Goal: Task Accomplishment & Management: Use online tool/utility

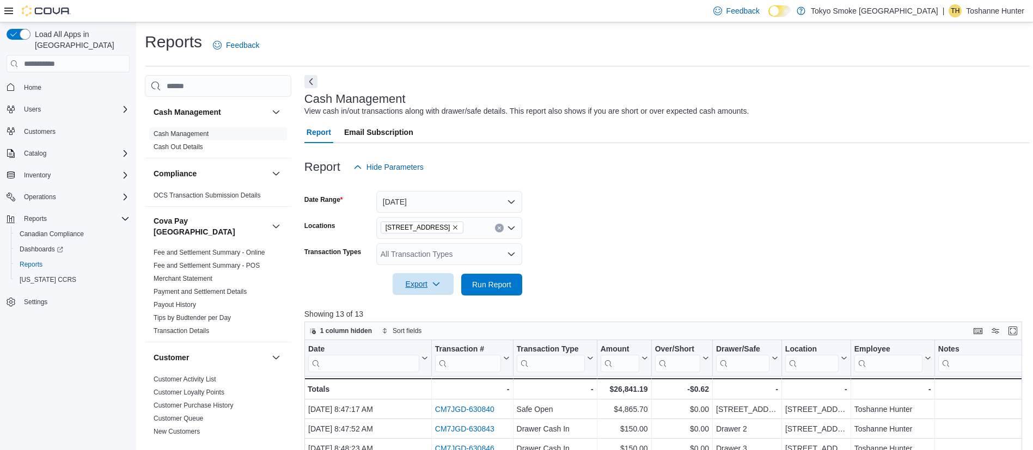
click at [418, 290] on span "Export" at bounding box center [423, 284] width 48 height 22
click at [427, 306] on span "Export to Excel" at bounding box center [424, 306] width 49 height 9
click at [190, 149] on link "Cash Out Details" at bounding box center [179, 147] width 50 height 8
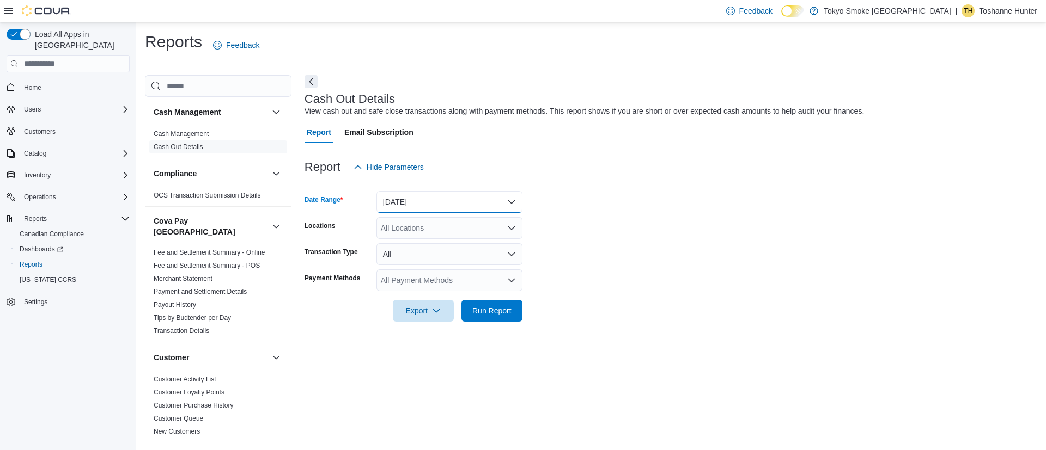
click at [463, 206] on button "[DATE]" at bounding box center [449, 202] width 146 height 22
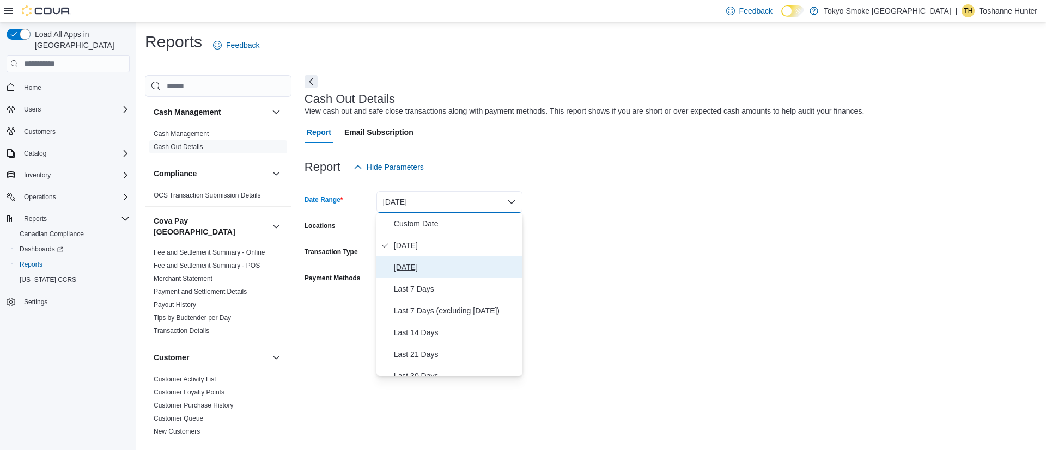
click at [416, 268] on span "[DATE]" at bounding box center [456, 267] width 124 height 13
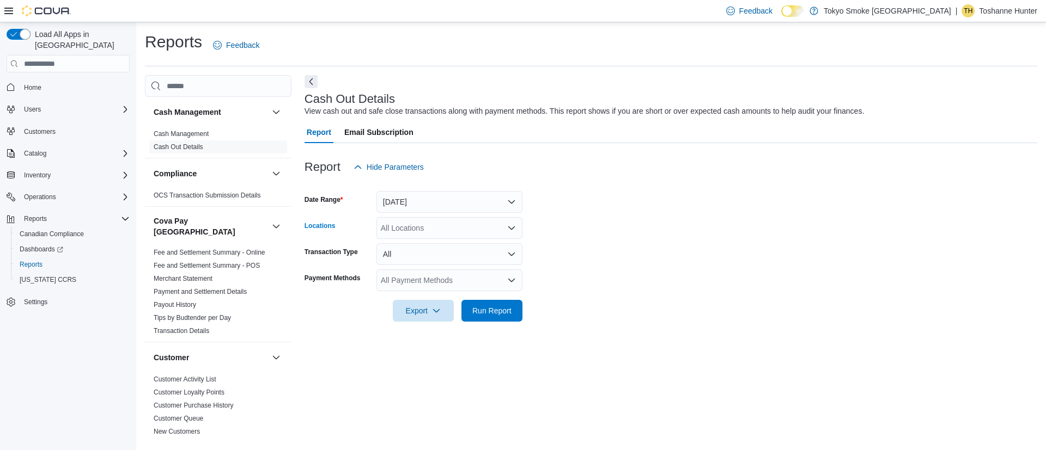
click at [425, 229] on div "All Locations" at bounding box center [449, 228] width 146 height 22
type input "**"
click at [420, 241] on span "[STREET_ADDRESS]" at bounding box center [442, 246] width 75 height 11
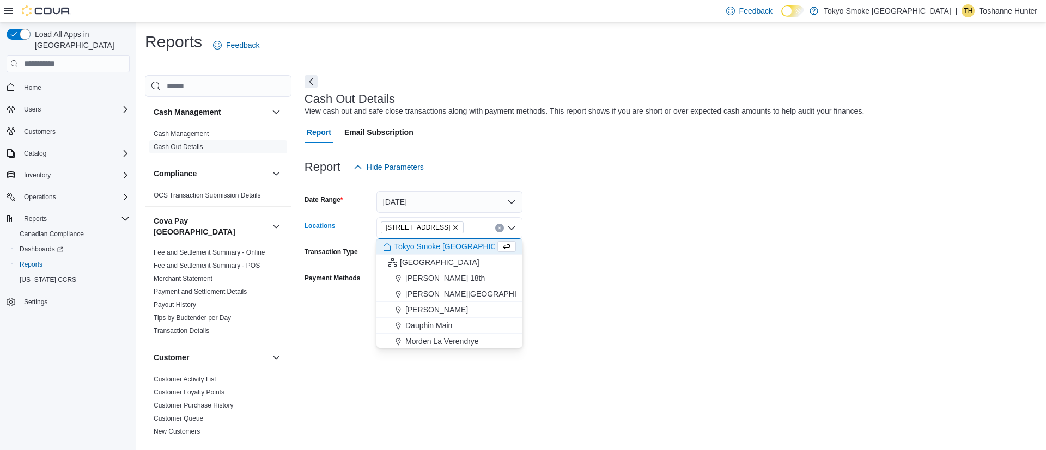
click at [647, 213] on form "Date Range [DATE] Locations [STREET_ADDRESS] Selected. [STREET_ADDRESS] Press B…" at bounding box center [670, 250] width 732 height 144
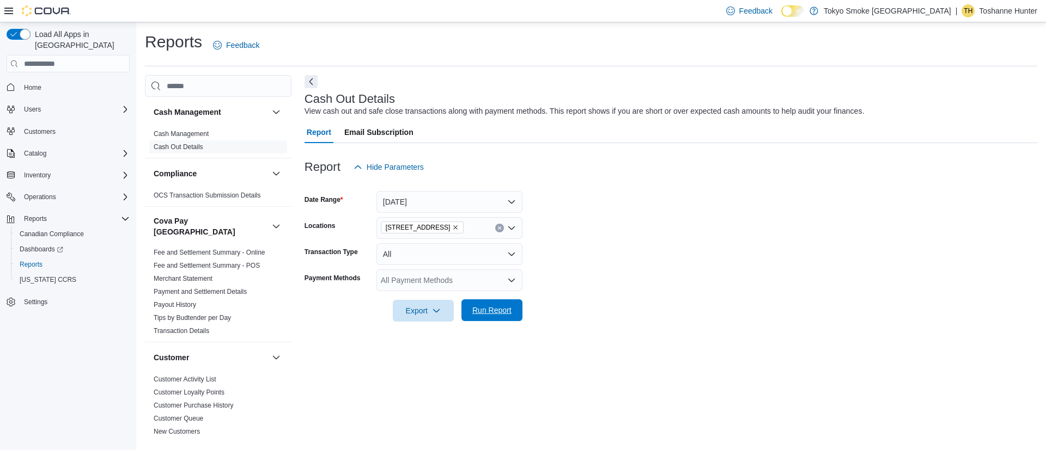
click at [496, 312] on span "Run Report" at bounding box center [491, 310] width 39 height 11
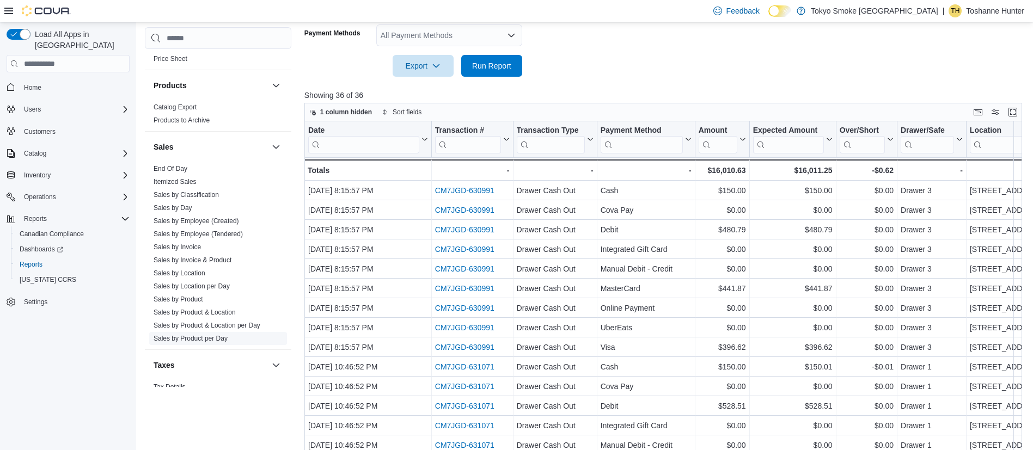
scroll to position [817, 0]
click at [182, 265] on link "Sales by Location" at bounding box center [180, 269] width 52 height 8
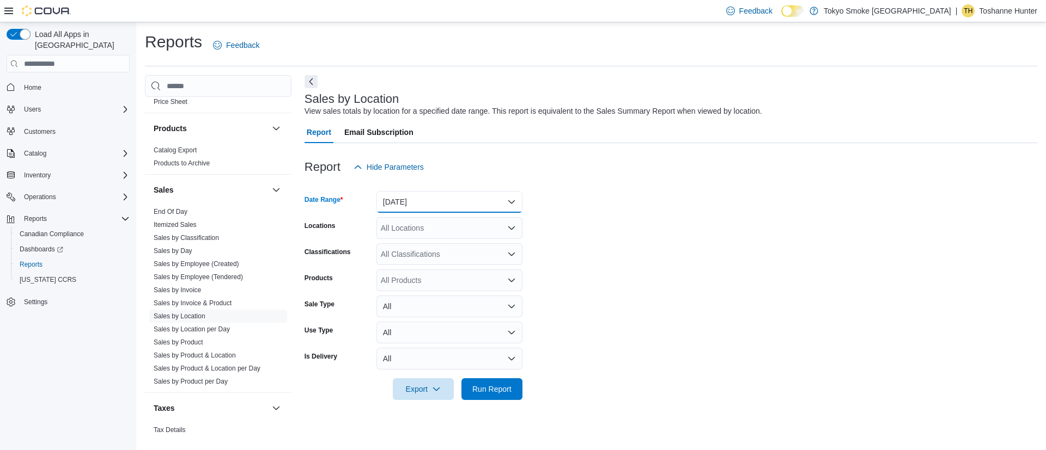
drag, startPoint x: 441, startPoint y: 198, endPoint x: 440, endPoint y: 192, distance: 6.0
click at [440, 192] on button "[DATE]" at bounding box center [449, 202] width 146 height 22
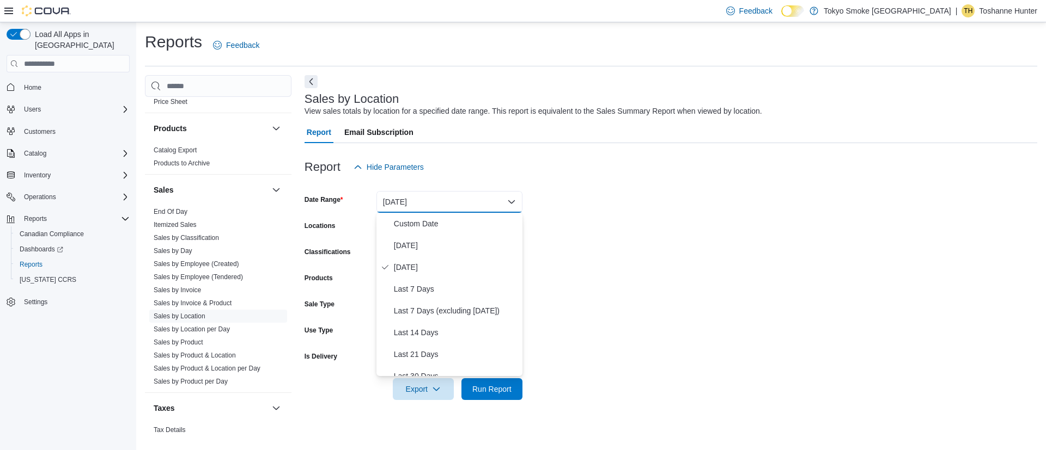
click at [569, 148] on div at bounding box center [670, 149] width 732 height 13
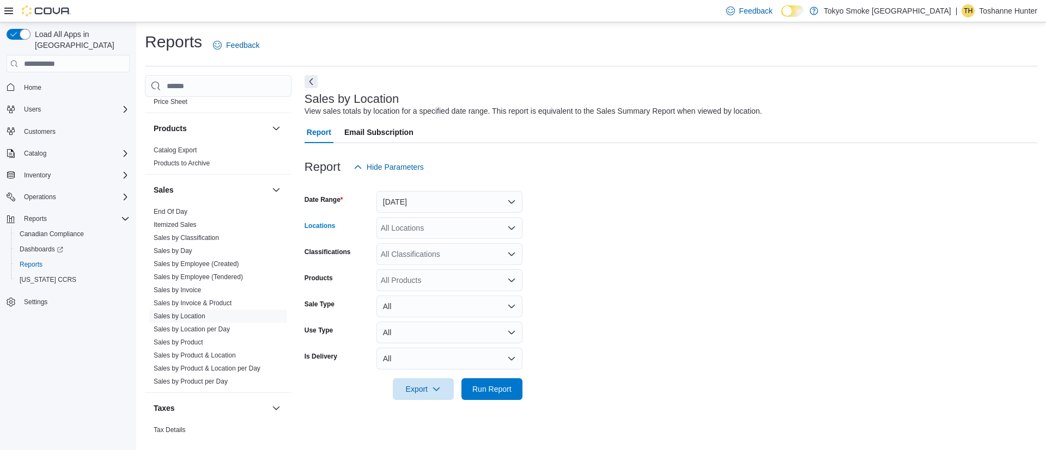
click at [449, 233] on div "All Locations" at bounding box center [449, 228] width 146 height 22
type input "**"
click at [448, 248] on span "[STREET_ADDRESS]" at bounding box center [442, 246] width 75 height 11
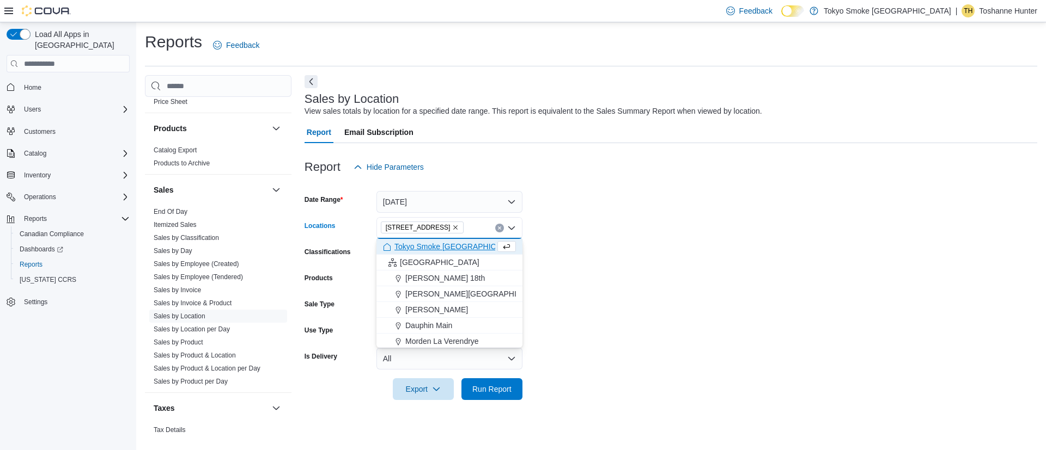
drag, startPoint x: 693, startPoint y: 215, endPoint x: 637, endPoint y: 247, distance: 64.2
click at [691, 216] on form "Date Range [DATE] Locations [STREET_ADDRESS] Selected. [STREET_ADDRESS] Press B…" at bounding box center [670, 289] width 732 height 222
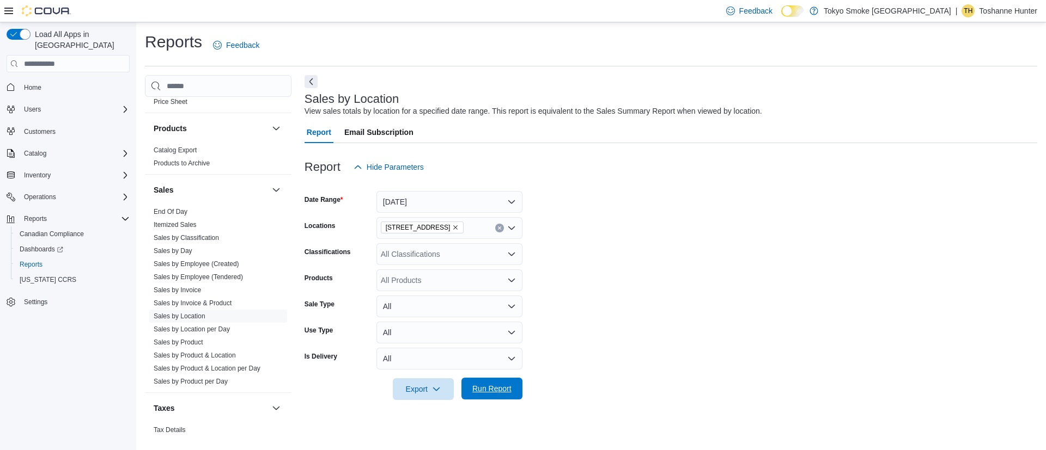
click at [492, 389] on span "Run Report" at bounding box center [491, 388] width 39 height 11
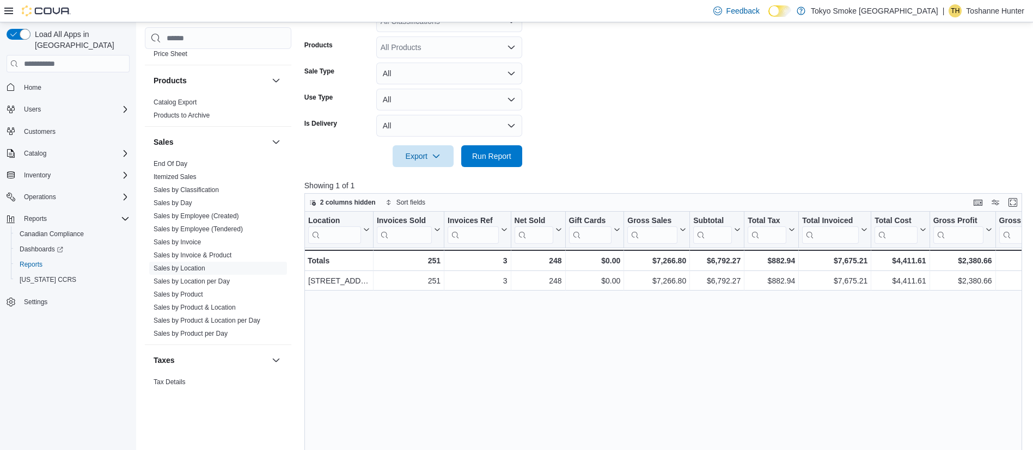
scroll to position [245, 0]
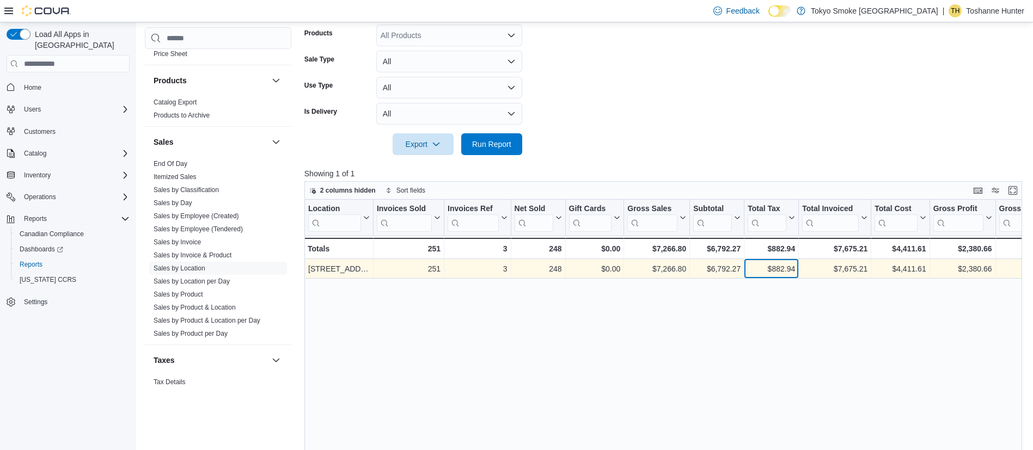
click at [798, 273] on div "$882.94 - Total Tax, column 8, row 1" at bounding box center [771, 270] width 54 height 20
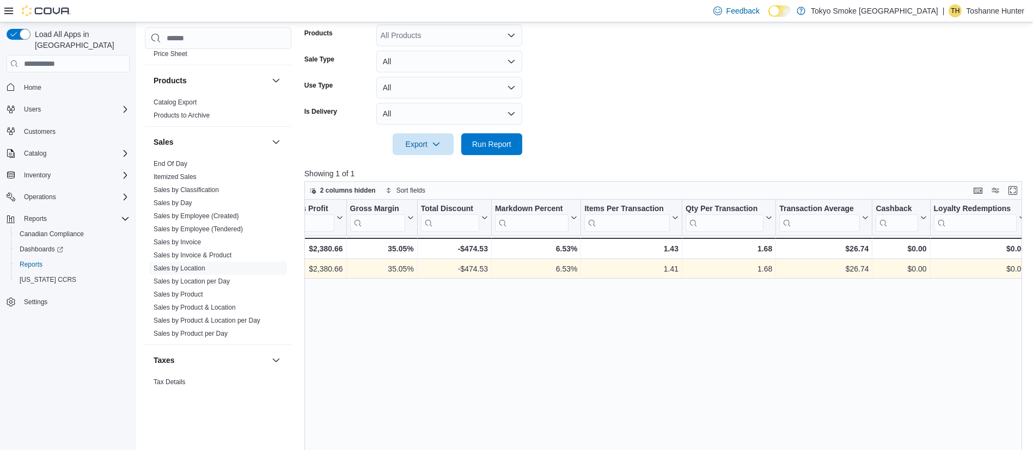
scroll to position [0, 703]
